Goal: Book appointment/travel/reservation

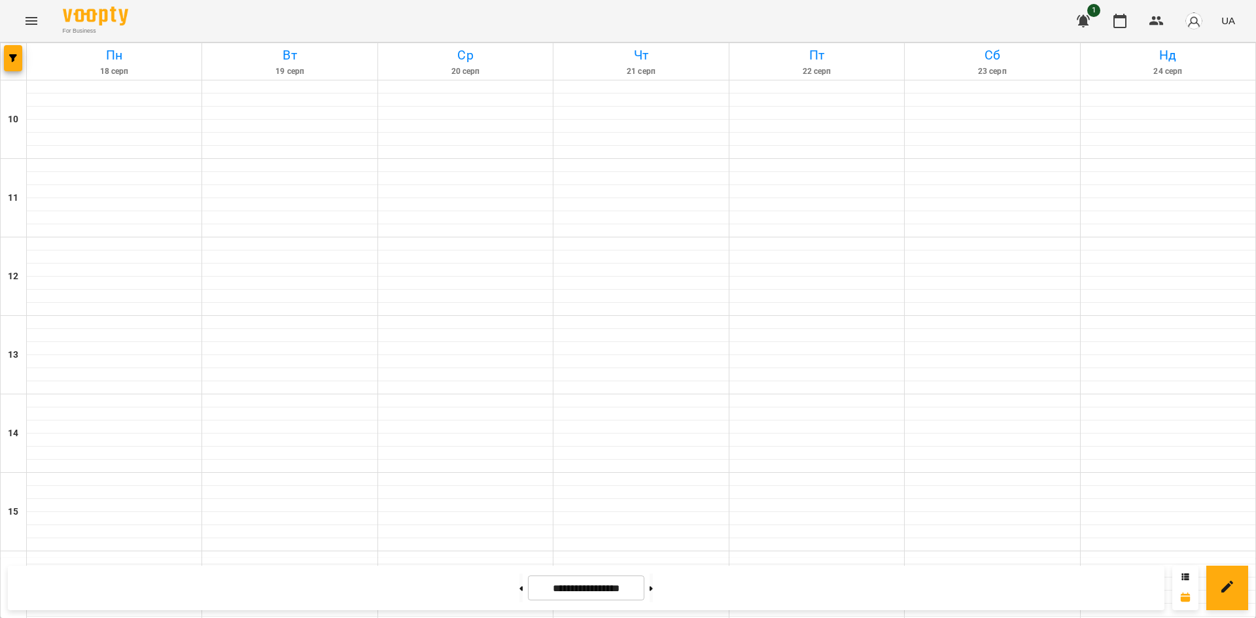
scroll to position [542, 0]
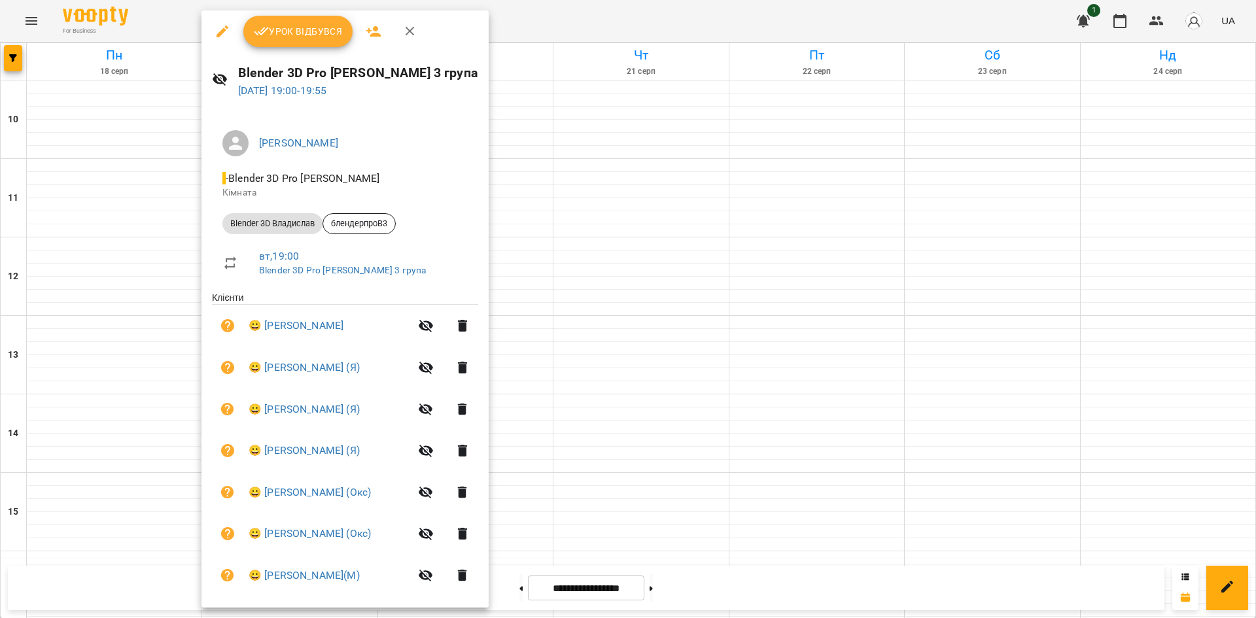
click at [1213, 328] on div at bounding box center [628, 309] width 1256 height 618
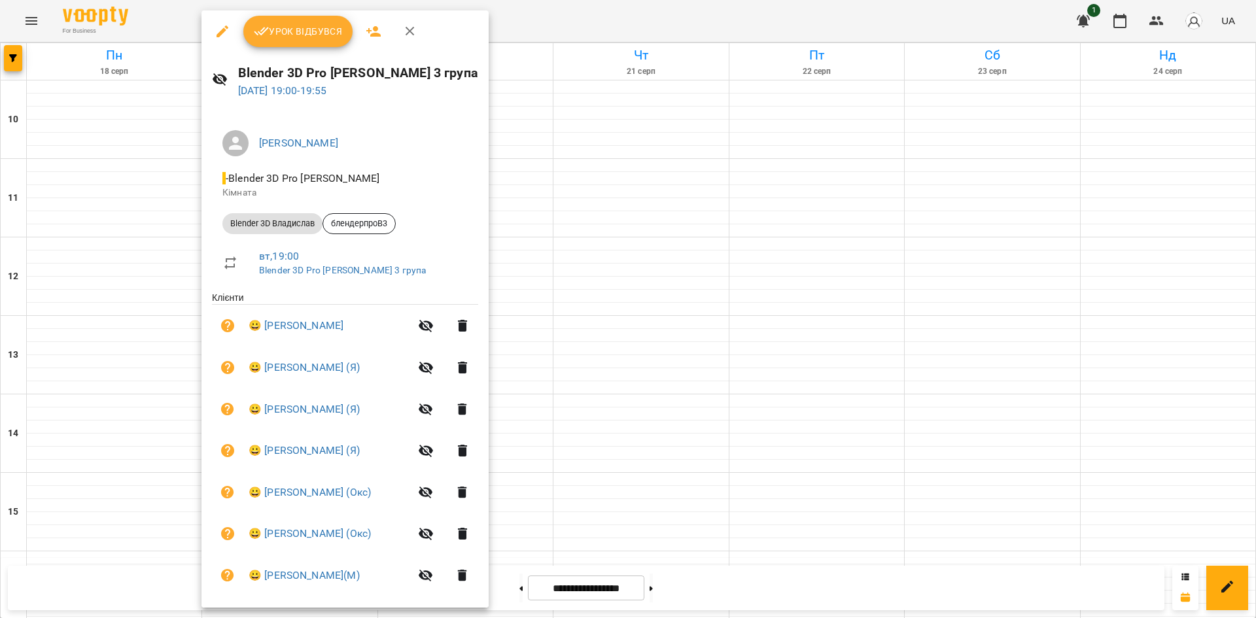
click at [1096, 393] on div at bounding box center [628, 309] width 1256 height 618
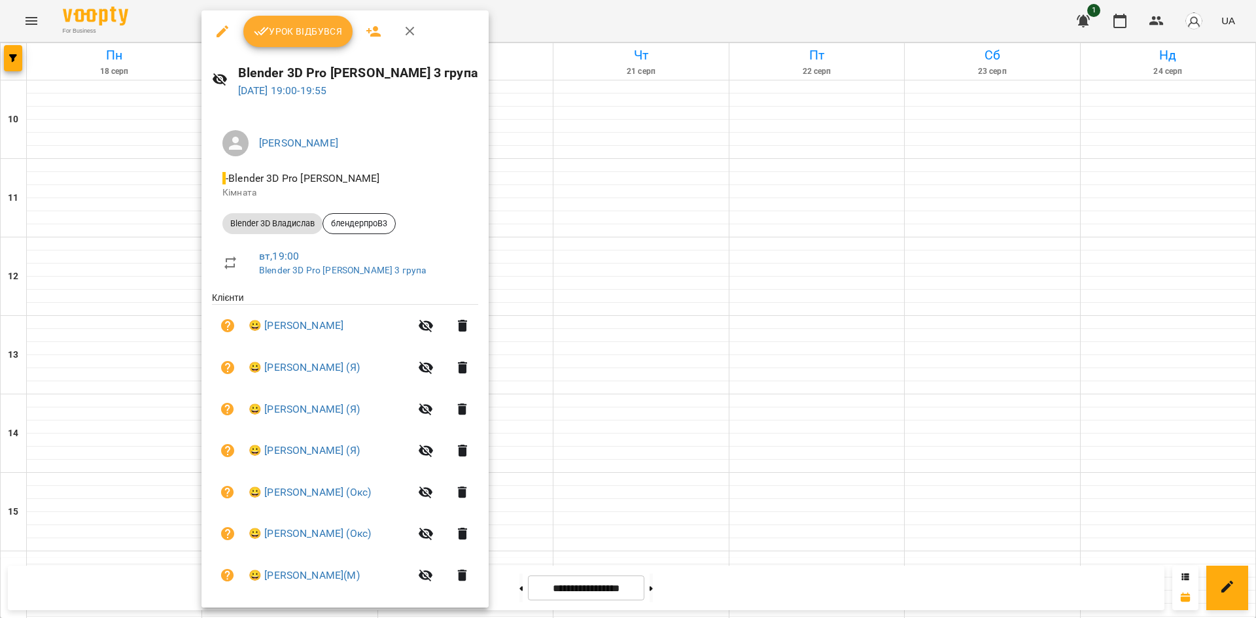
click at [622, 66] on div at bounding box center [628, 309] width 1256 height 618
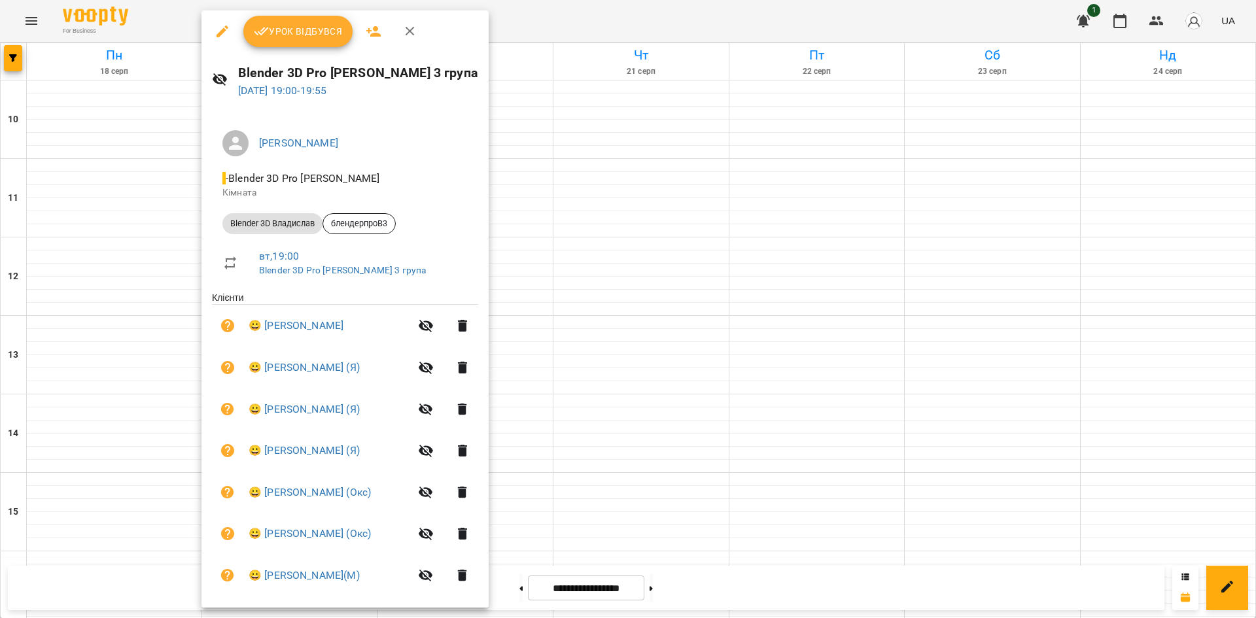
click at [415, 73] on h6 "Blender 3D Pro [PERSON_NAME] 3 група" at bounding box center [358, 73] width 240 height 20
click at [590, 122] on div at bounding box center [628, 309] width 1256 height 618
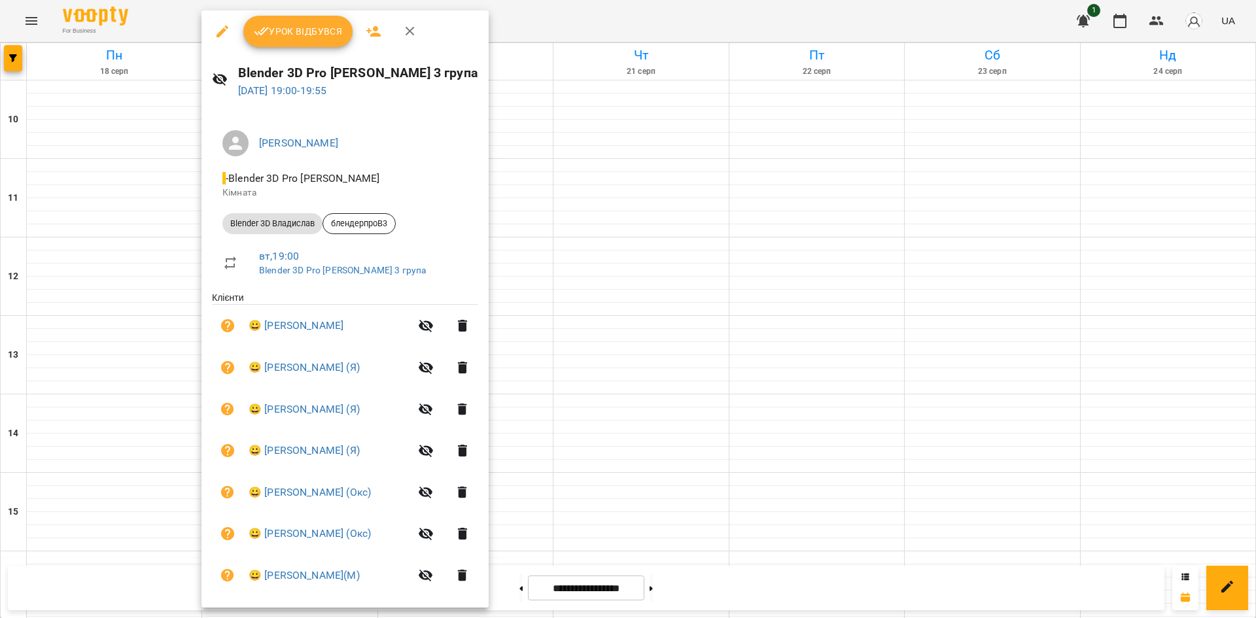
click at [1032, 177] on div at bounding box center [628, 309] width 1256 height 618
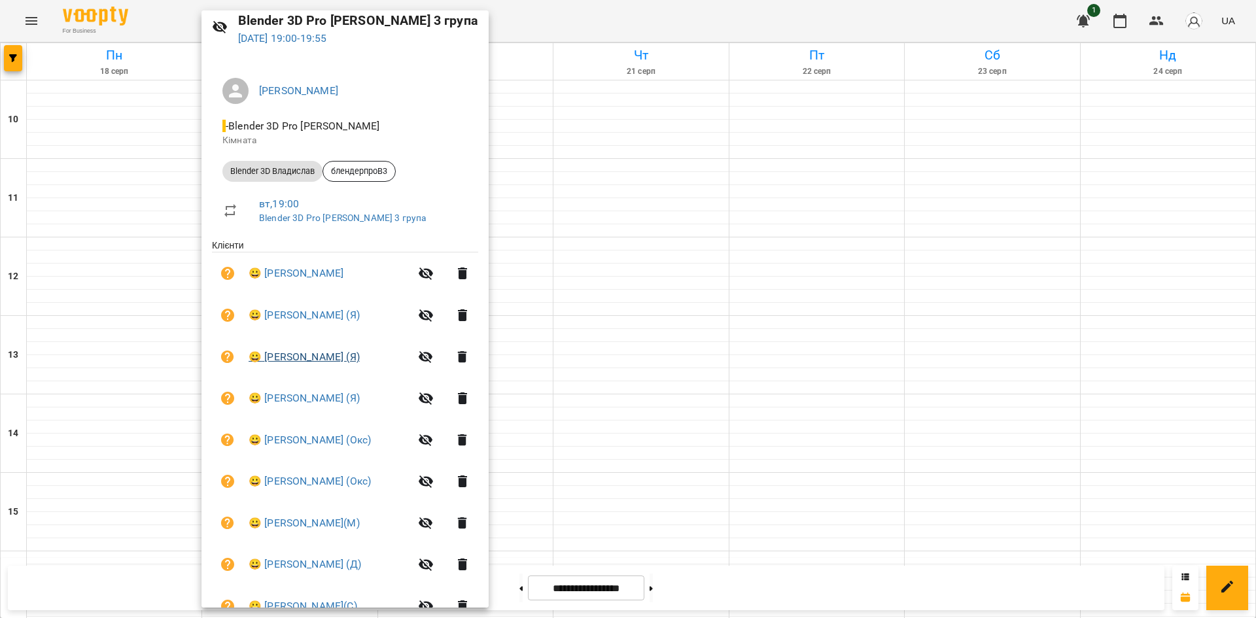
scroll to position [118, 0]
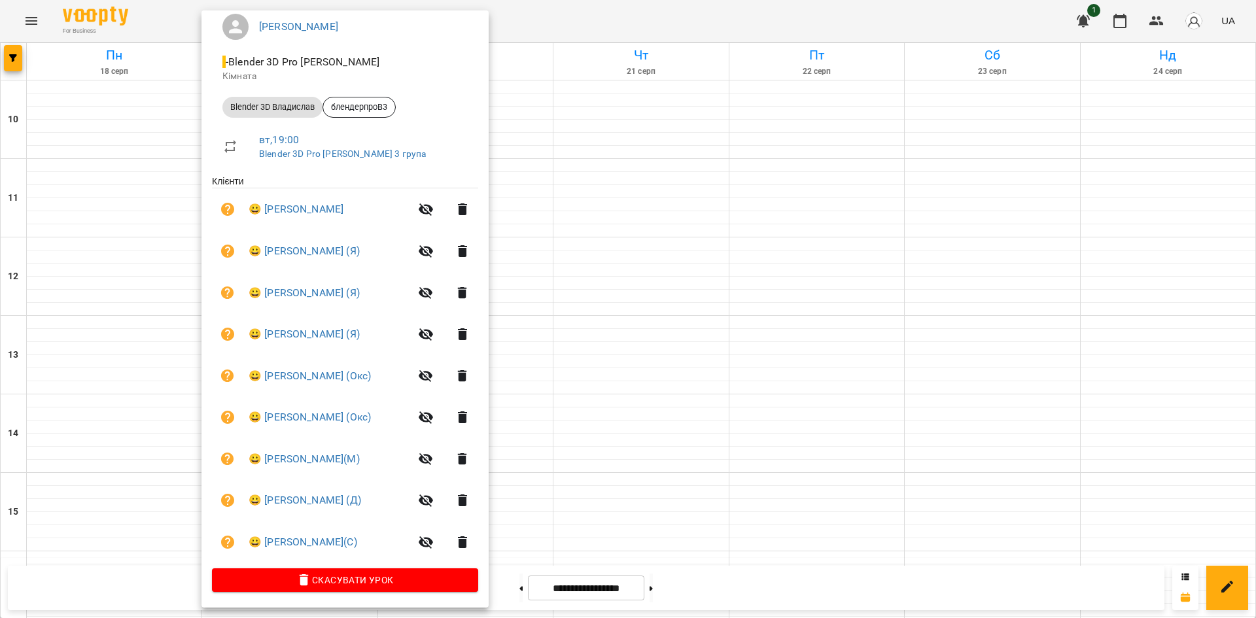
click at [1135, 249] on div at bounding box center [628, 309] width 1256 height 618
